Goal: Task Accomplishment & Management: Use online tool/utility

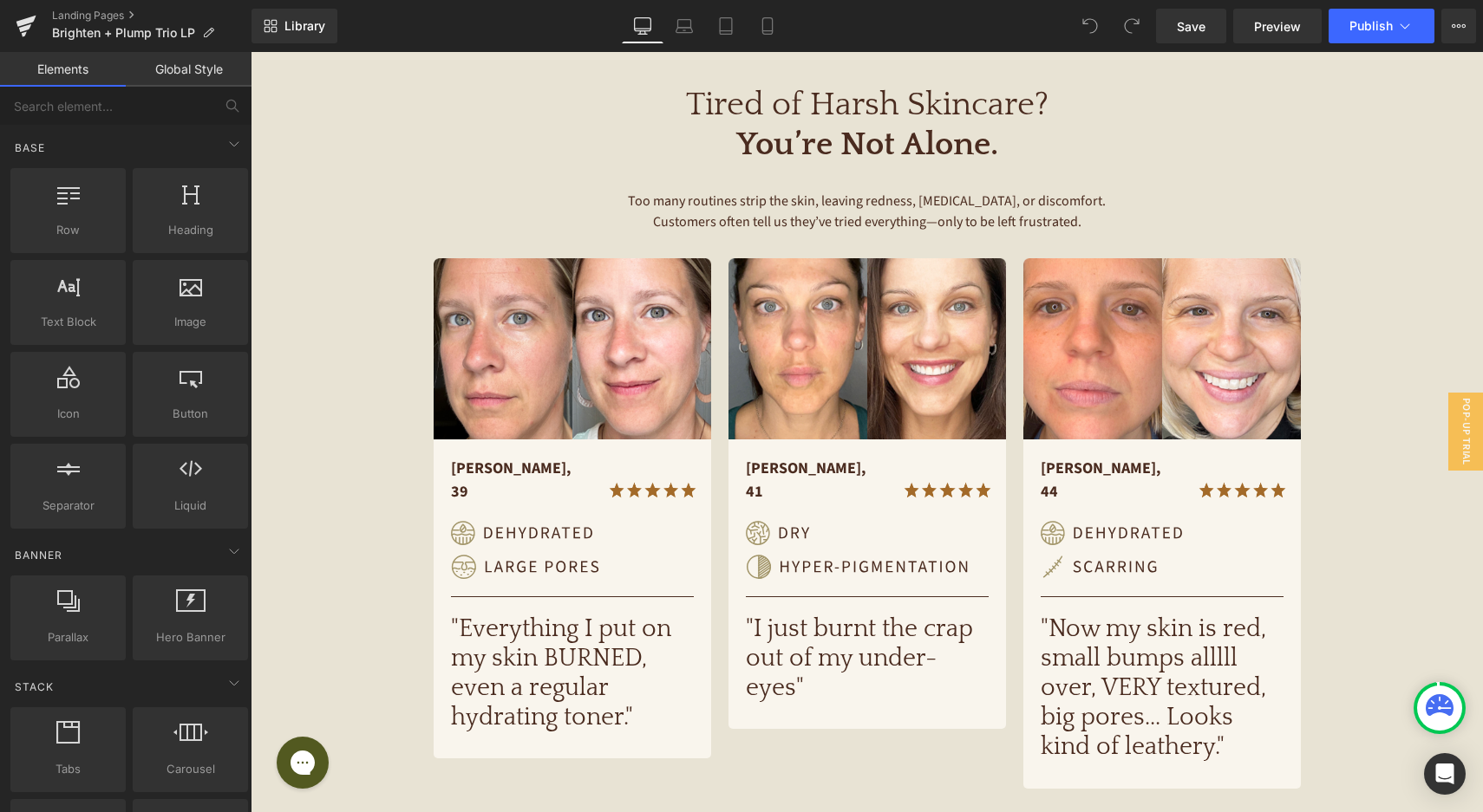
scroll to position [750, 0]
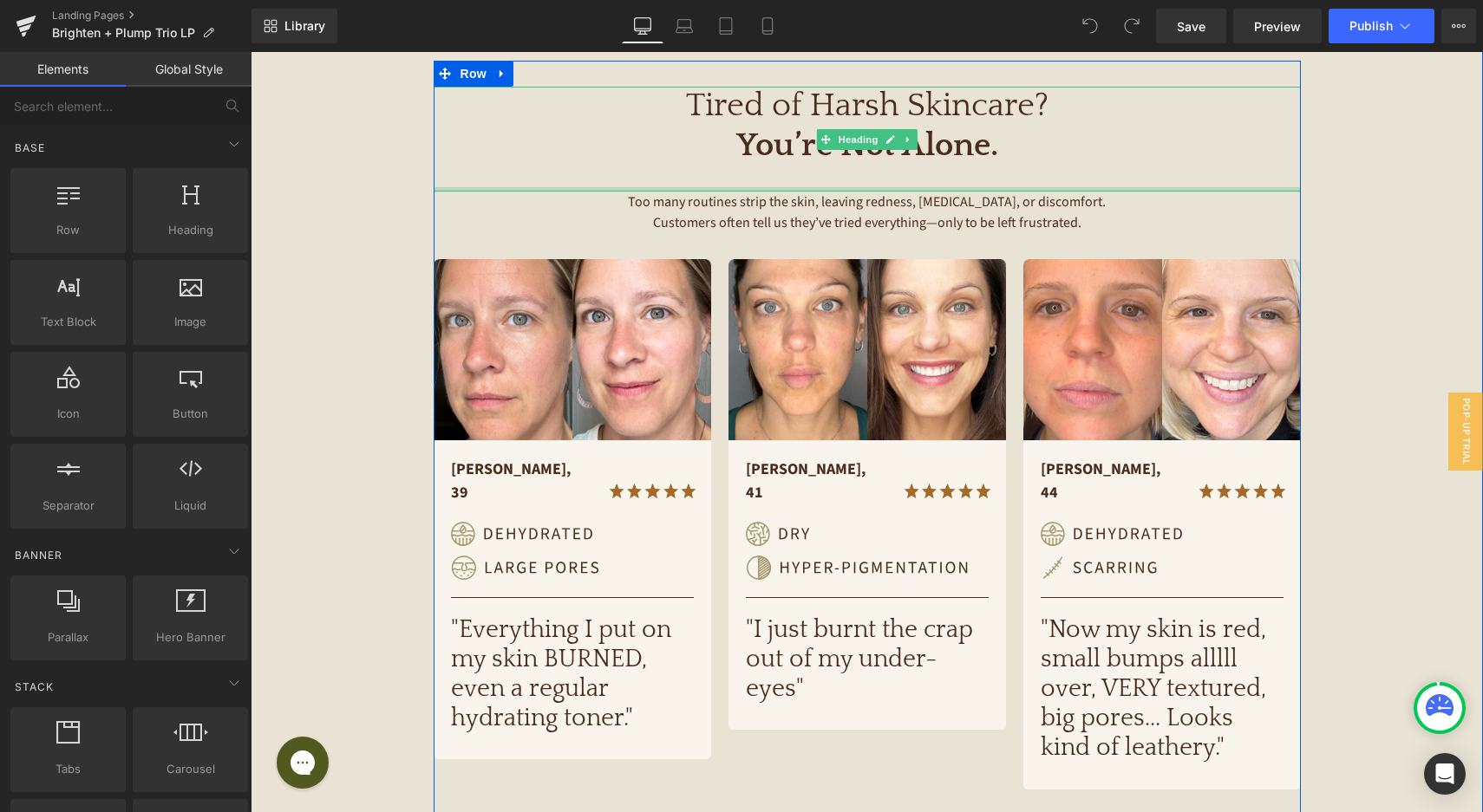
click at [658, 193] on span "Too many routines strip the skin, leaving redness, dryness, or discomfort. Cust…" at bounding box center [868, 212] width 481 height 40
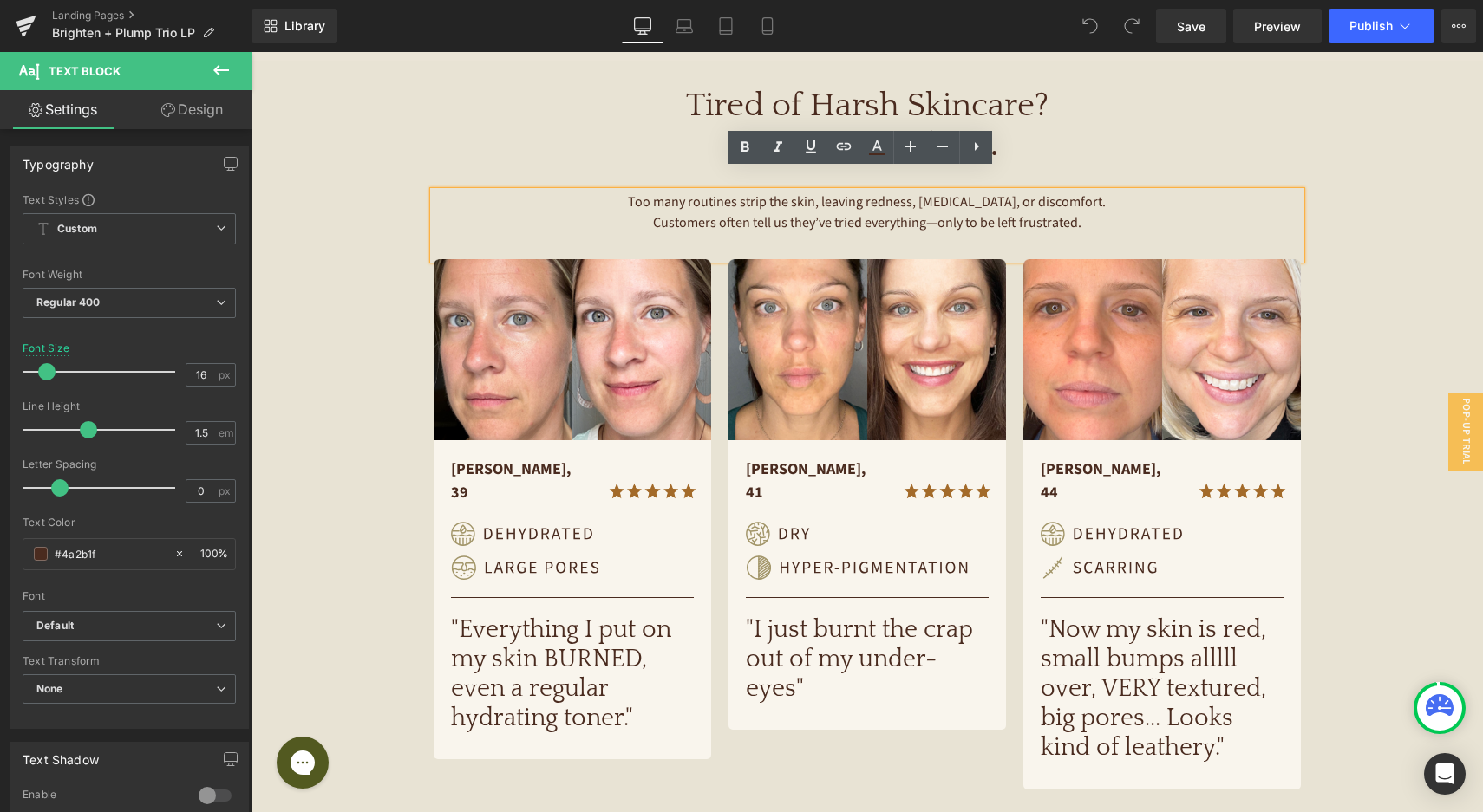
click at [692, 193] on span "Too many routines strip the skin, leaving redness, dryness, or discomfort. Cust…" at bounding box center [868, 212] width 481 height 40
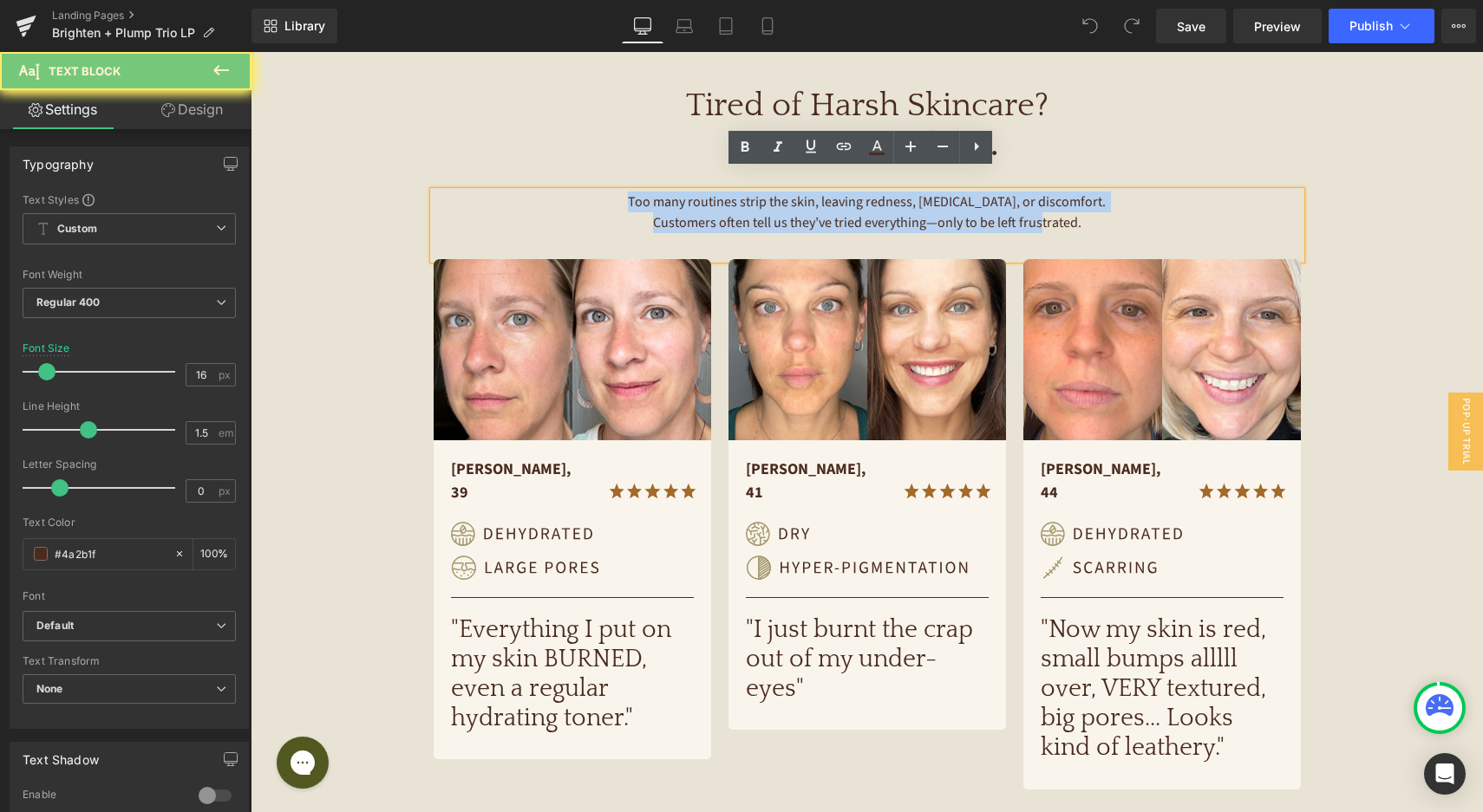
click at [692, 193] on span "Too many routines strip the skin, leaving redness, dryness, or discomfort. Cust…" at bounding box center [868, 212] width 481 height 40
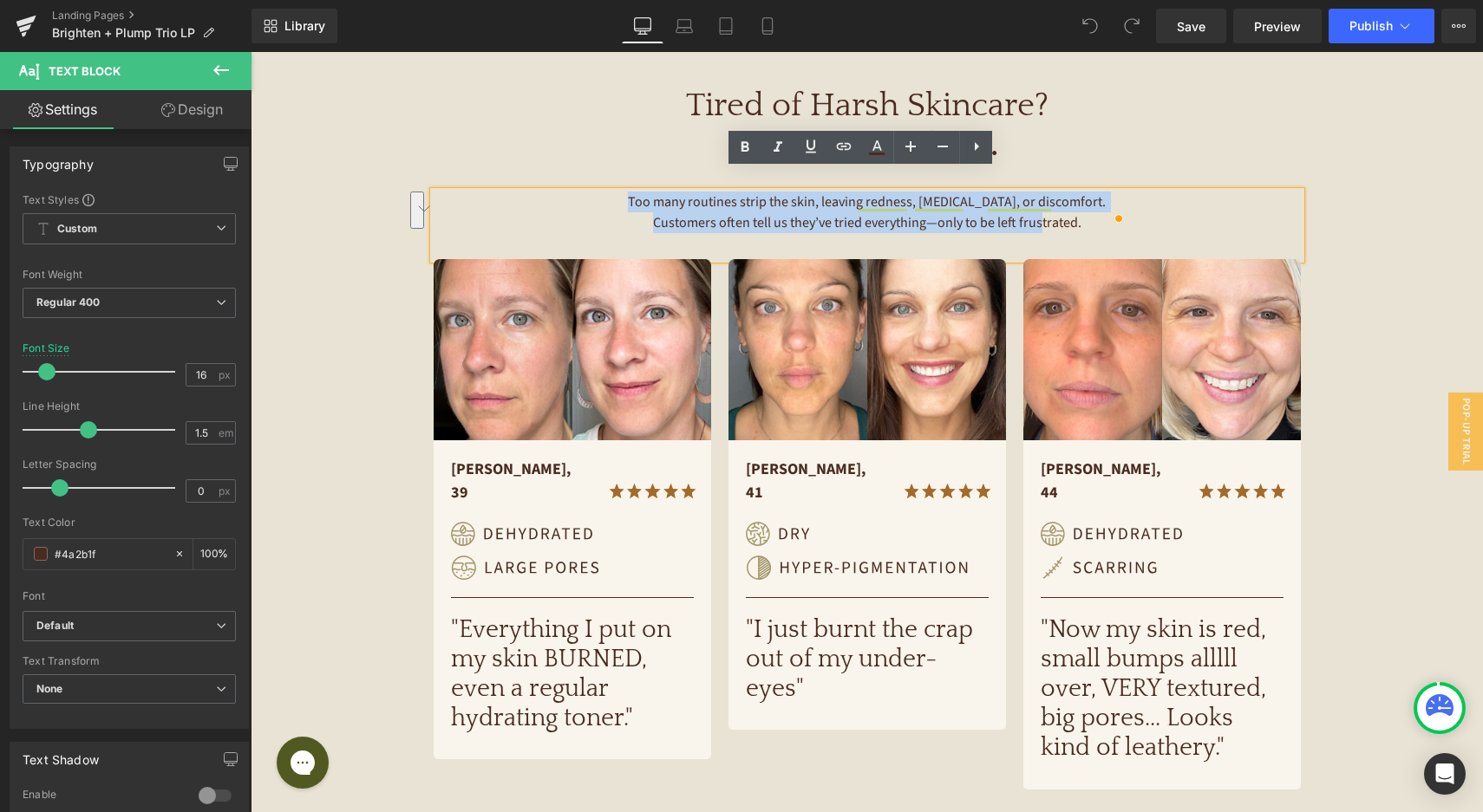
copy span "Too many routines strip the skin, leaving redness, dryness, or discomfort. Cust…"
paste div "To enrich screen reader interactions, please activate Accessibility in Grammarl…"
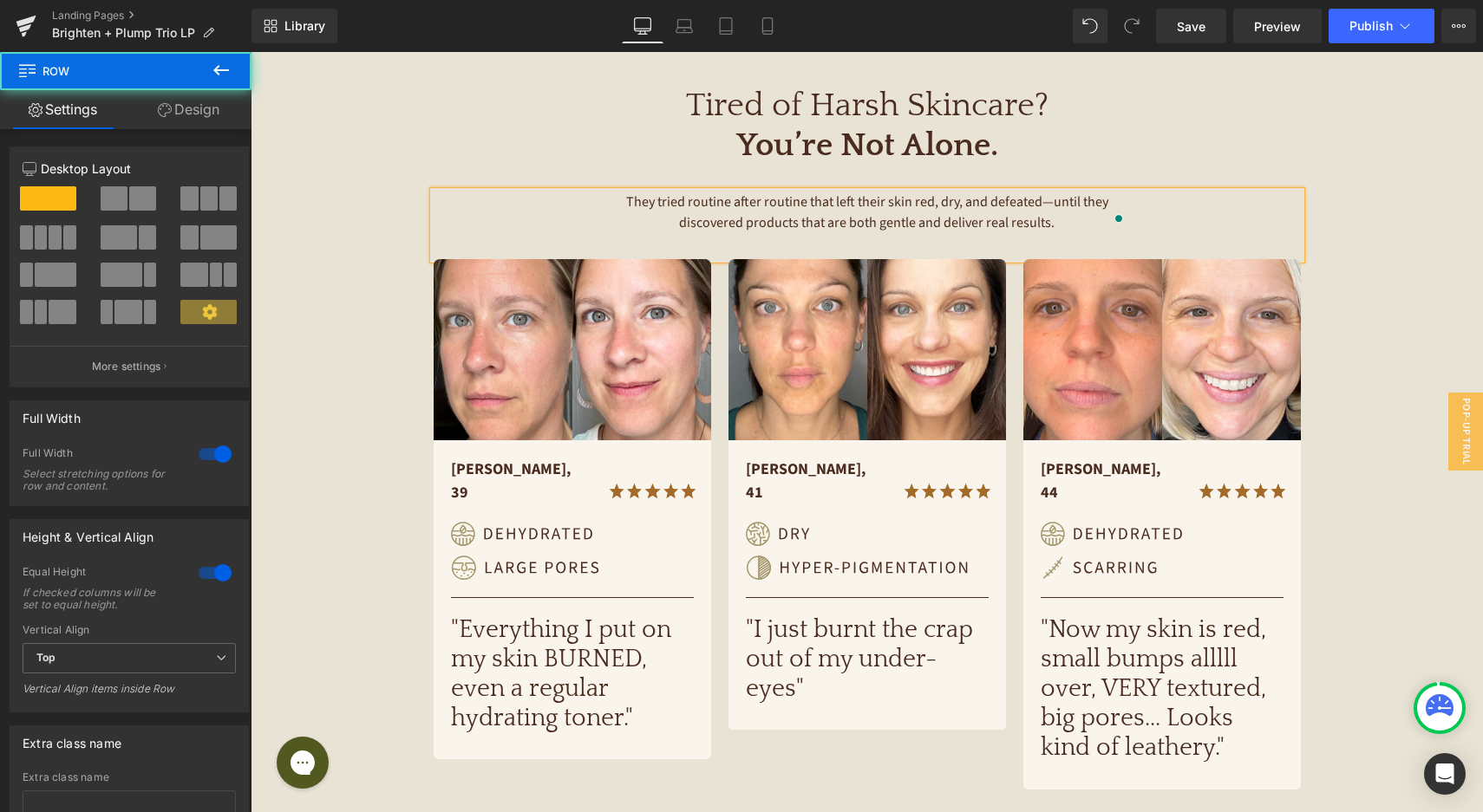
click at [1367, 180] on div "Image Tired of Harsh Skincare? You’re Not Alone. Heading They tried routine aft…" at bounding box center [866, 355] width 1232 height 920
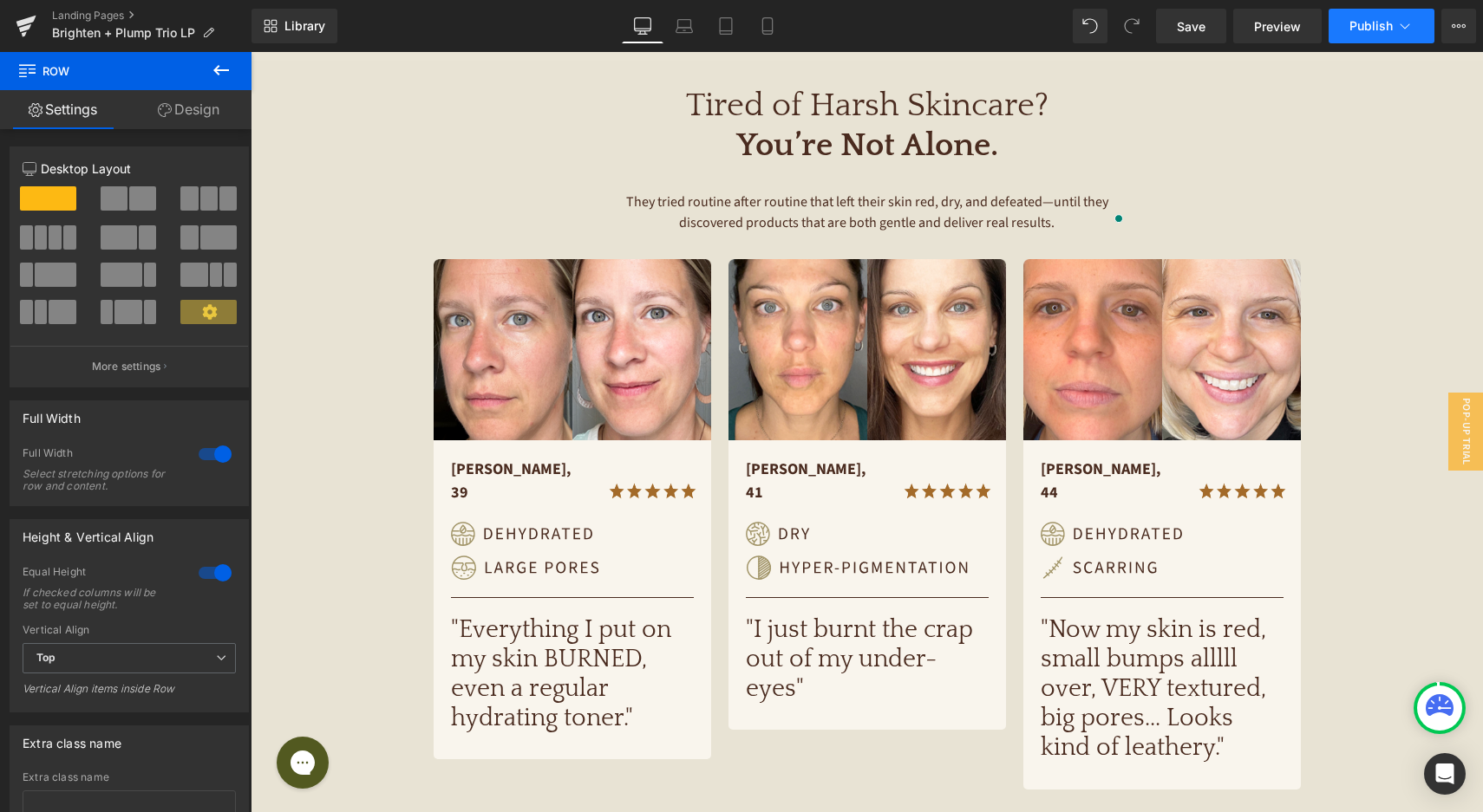
click at [1398, 30] on icon at bounding box center [1405, 26] width 18 height 18
click at [1195, 22] on span "Save" at bounding box center [1190, 27] width 29 height 19
click at [86, 14] on link "Landing Pages" at bounding box center [152, 15] width 199 height 14
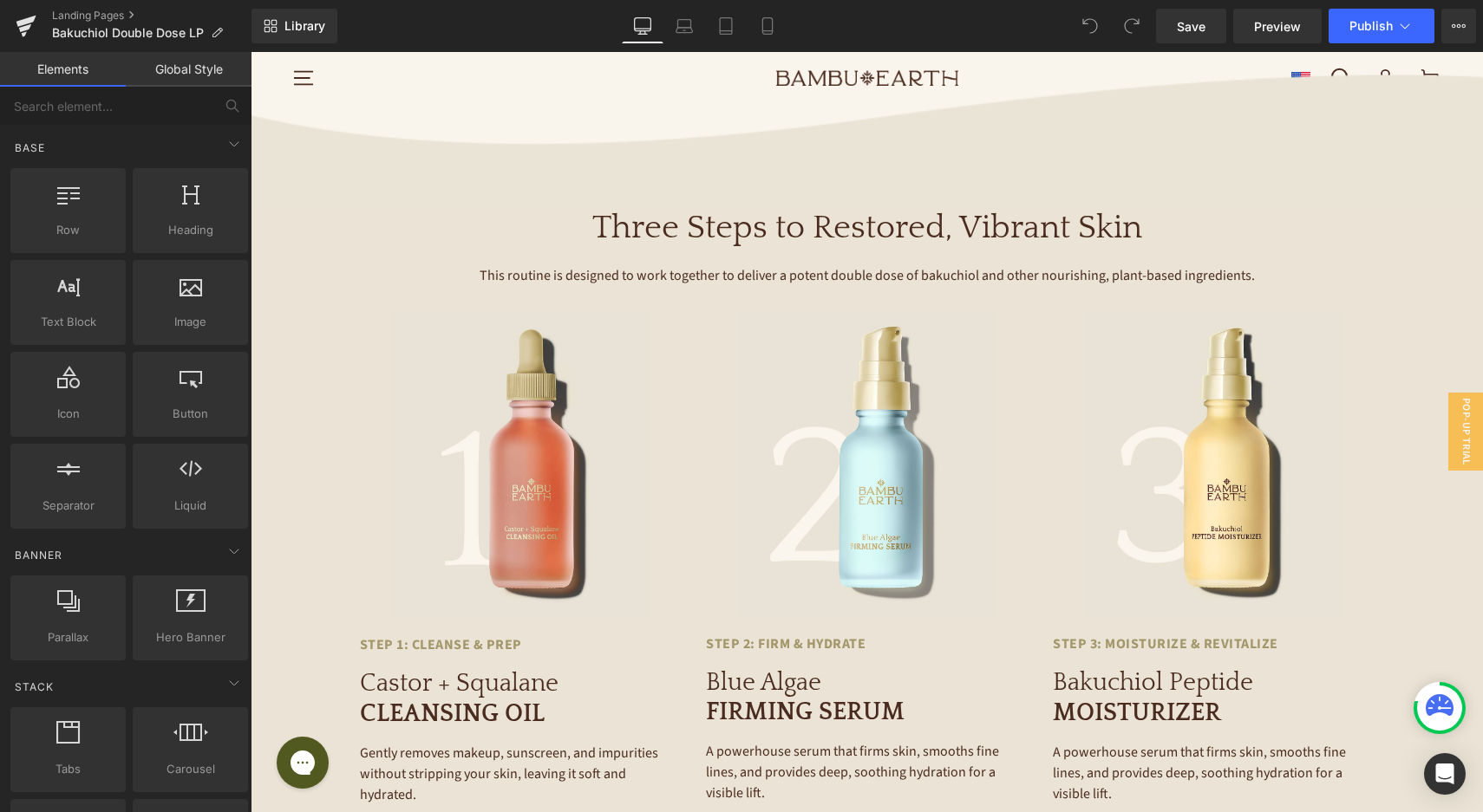
scroll to position [3147, 0]
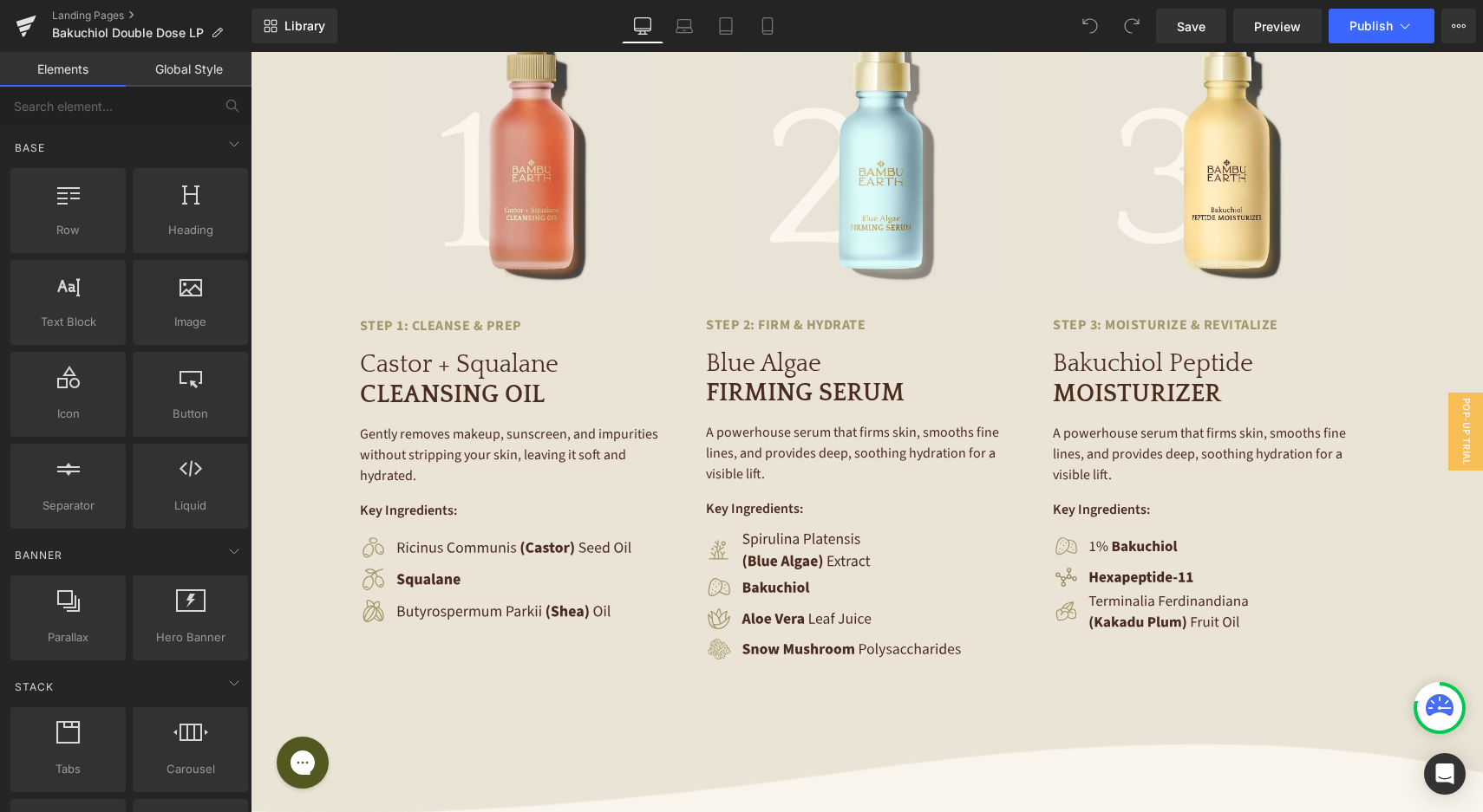
click at [1129, 564] on img at bounding box center [1189, 579] width 272 height 31
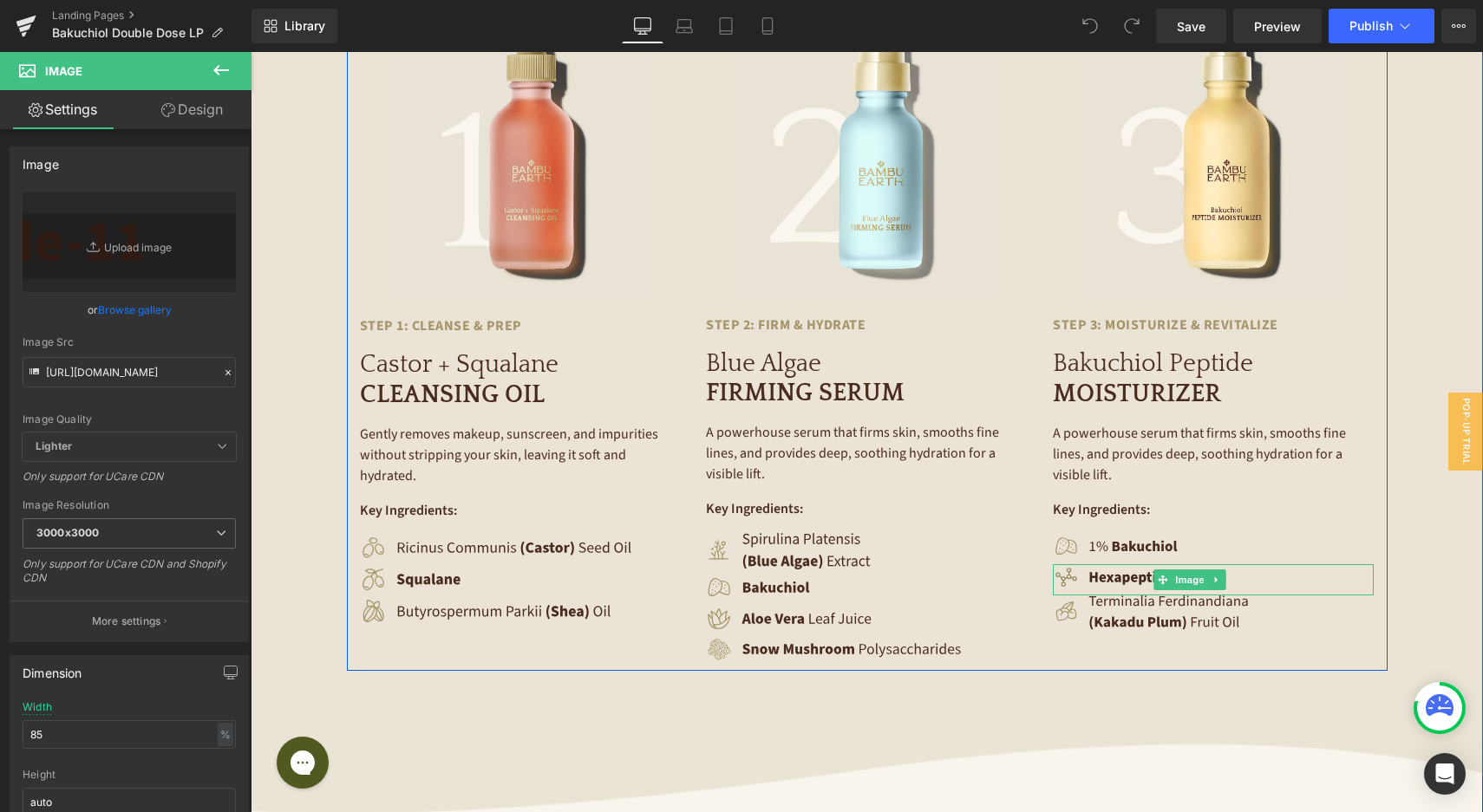
click at [1113, 564] on img at bounding box center [1189, 579] width 272 height 31
click at [1101, 564] on img at bounding box center [1189, 579] width 272 height 31
click at [1184, 570] on span "Image" at bounding box center [1189, 580] width 36 height 20
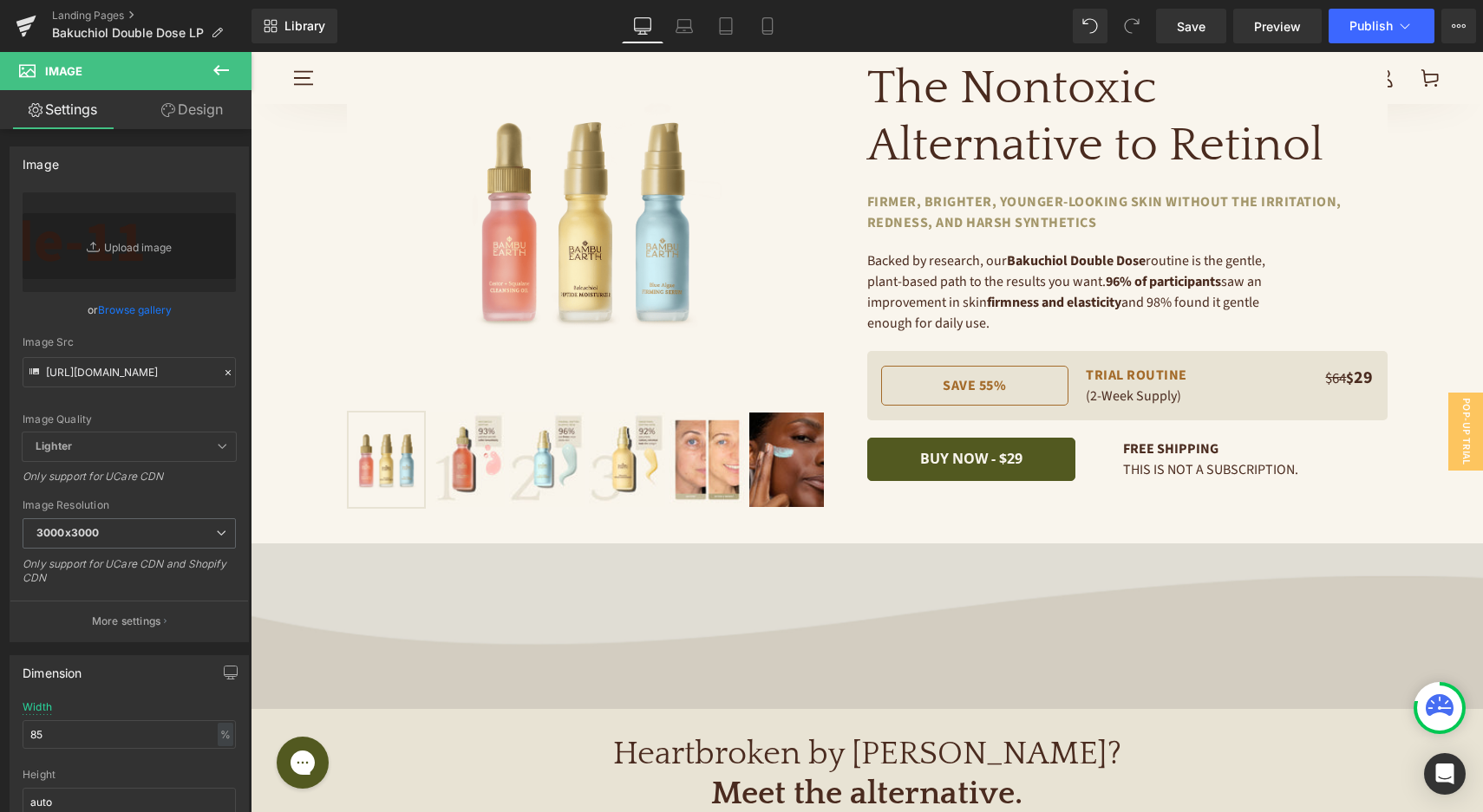
scroll to position [0, 0]
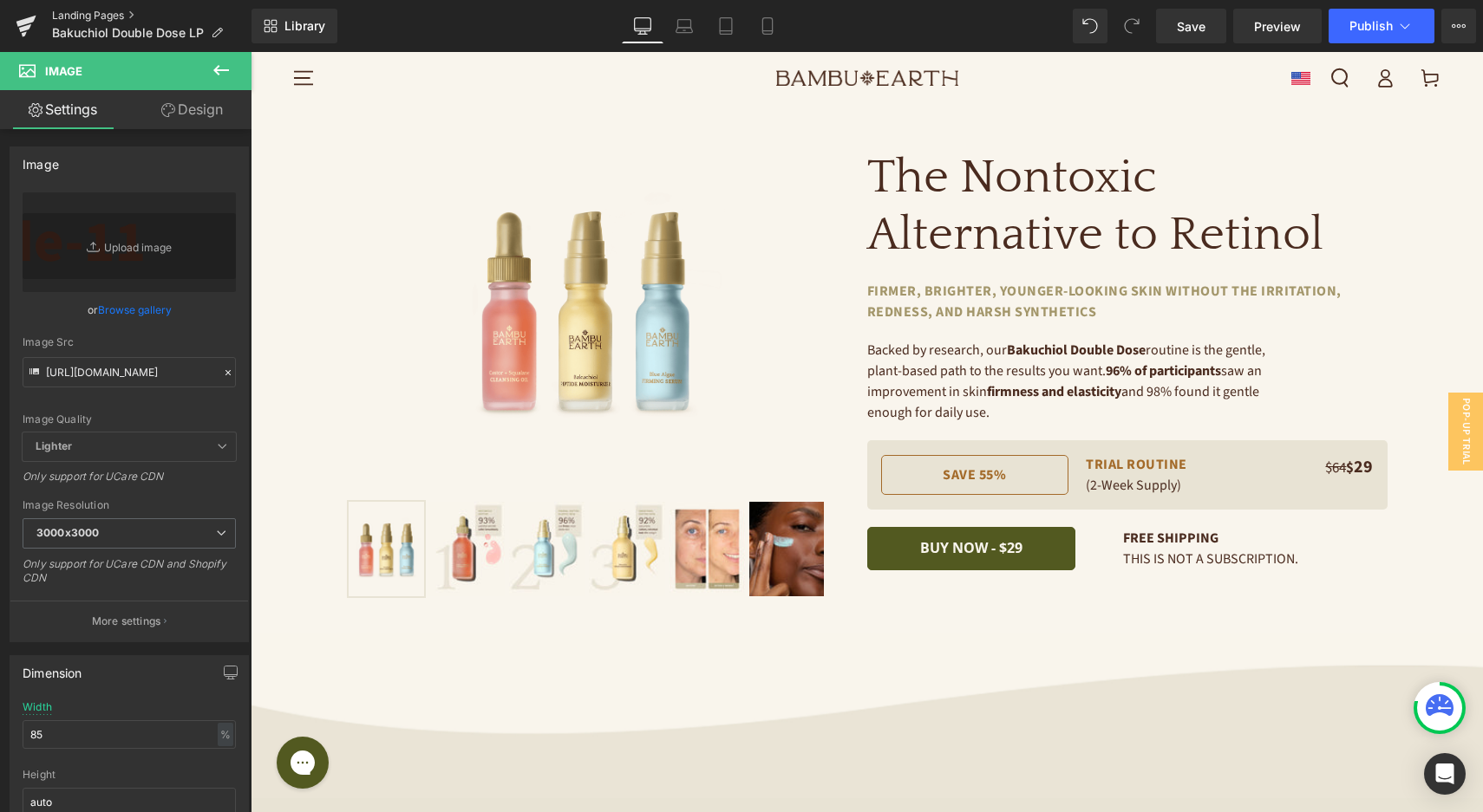
click at [66, 14] on link "Landing Pages" at bounding box center [152, 15] width 199 height 14
